Goal: Navigation & Orientation: Understand site structure

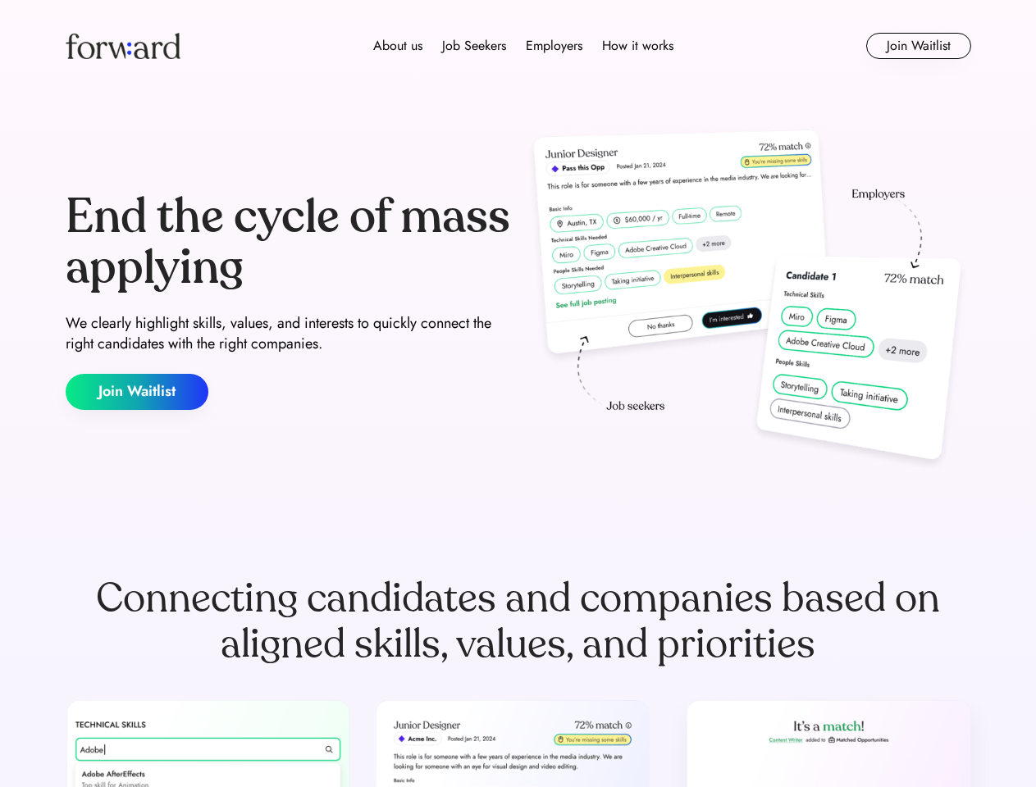
click at [517, 394] on div "End the cycle of mass applying We clearly highlight skills, values, and interes…" at bounding box center [518, 301] width 905 height 353
click at [518, 46] on div "About us Job Seekers Employers How it works" at bounding box center [523, 46] width 646 height 20
click at [123, 46] on img at bounding box center [123, 46] width 115 height 26
click at [523, 46] on div "About us Job Seekers Employers How it works" at bounding box center [523, 46] width 646 height 20
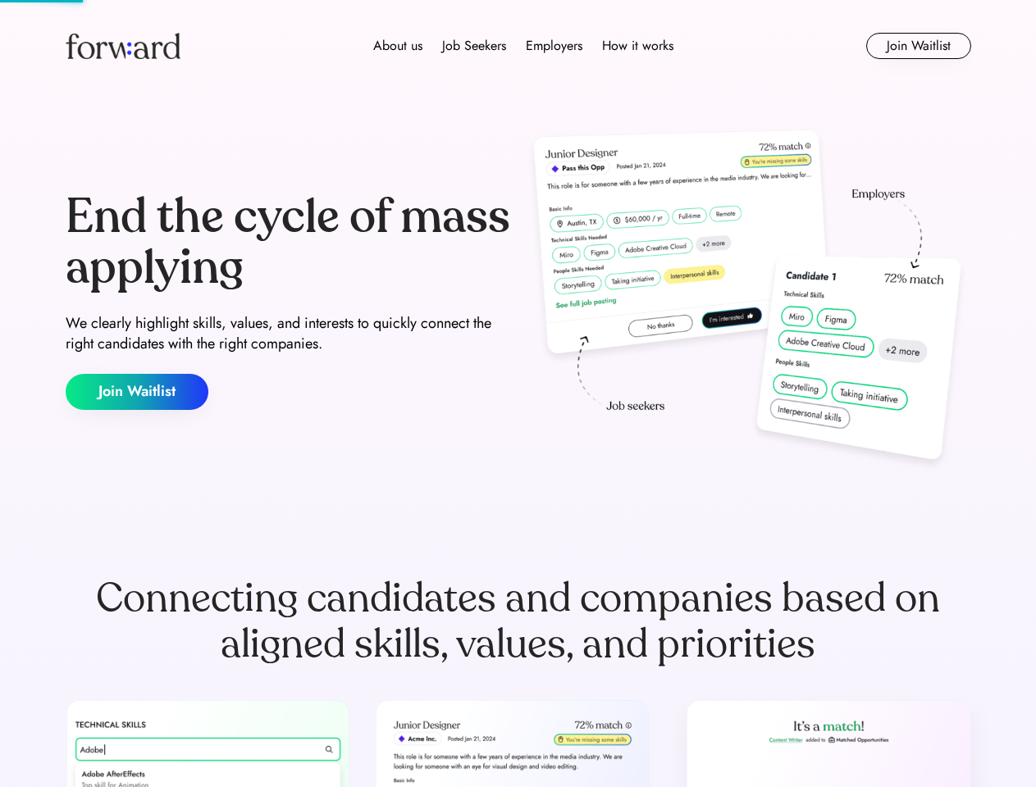
click at [398, 46] on div "About us" at bounding box center [397, 46] width 49 height 20
click at [474, 46] on div "Job Seekers" at bounding box center [474, 46] width 64 height 20
click at [553, 46] on div "Employers" at bounding box center [554, 46] width 57 height 20
click at [636, 46] on div "How it works" at bounding box center [637, 46] width 71 height 20
click at [918, 46] on button "Join Waitlist" at bounding box center [918, 46] width 105 height 26
